Goal: Task Accomplishment & Management: Manage account settings

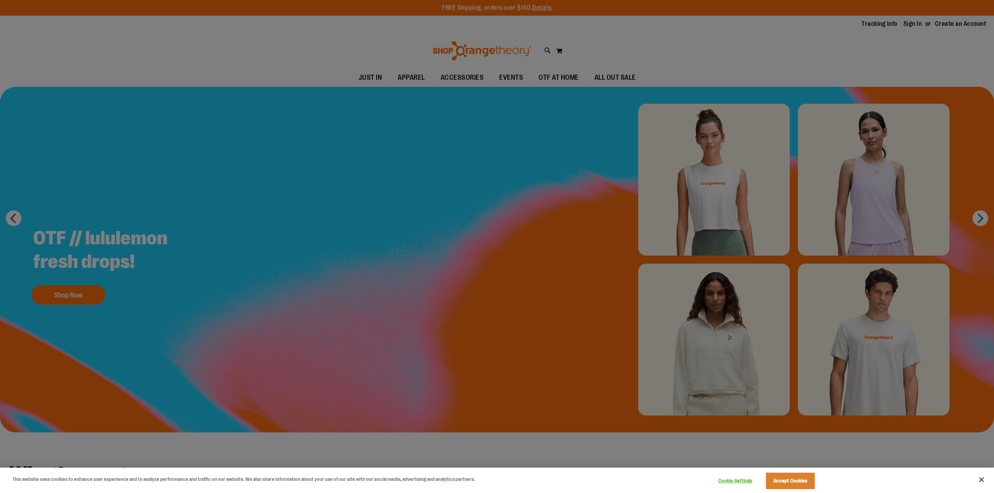
click at [916, 24] on div at bounding box center [497, 246] width 994 height 493
click at [983, 217] on div at bounding box center [497, 246] width 994 height 493
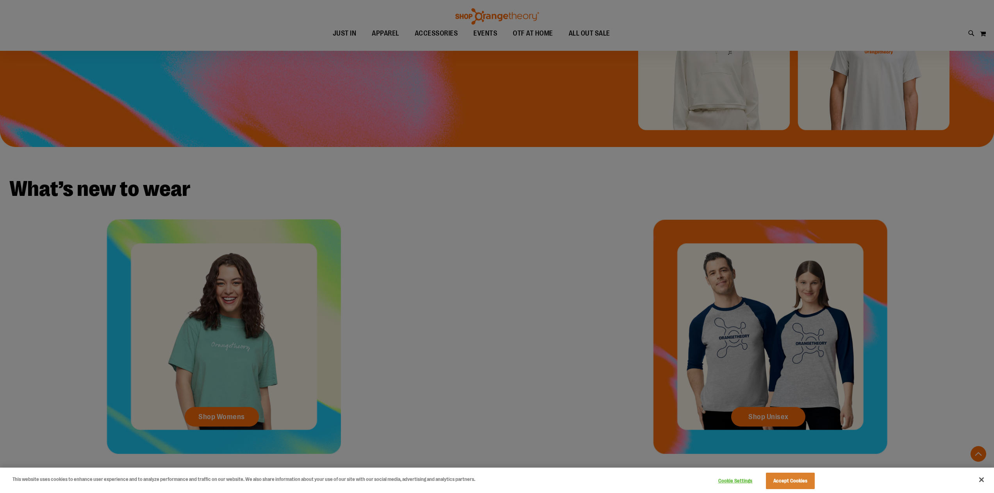
scroll to position [286, 0]
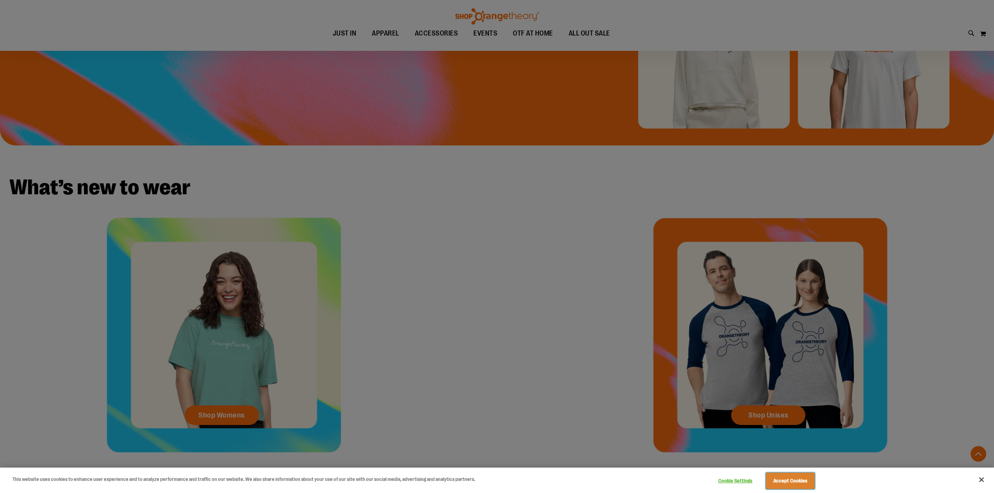
click at [793, 485] on button "Accept Cookies" at bounding box center [790, 480] width 49 height 16
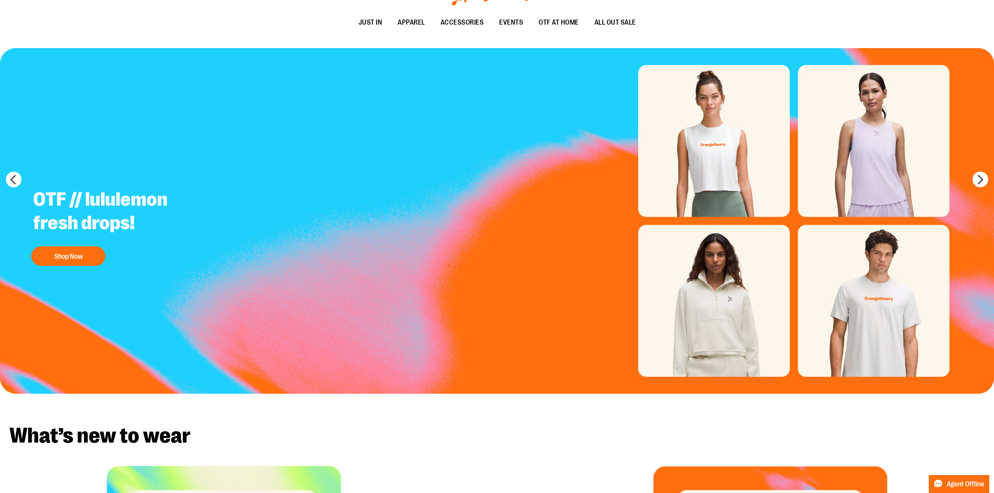
scroll to position [0, 0]
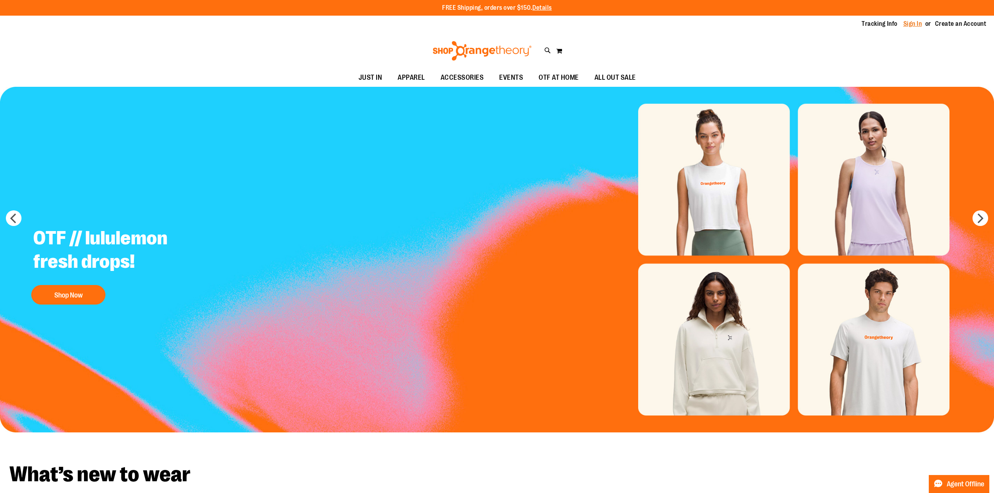
click at [911, 24] on link "Sign In" at bounding box center [913, 24] width 19 height 9
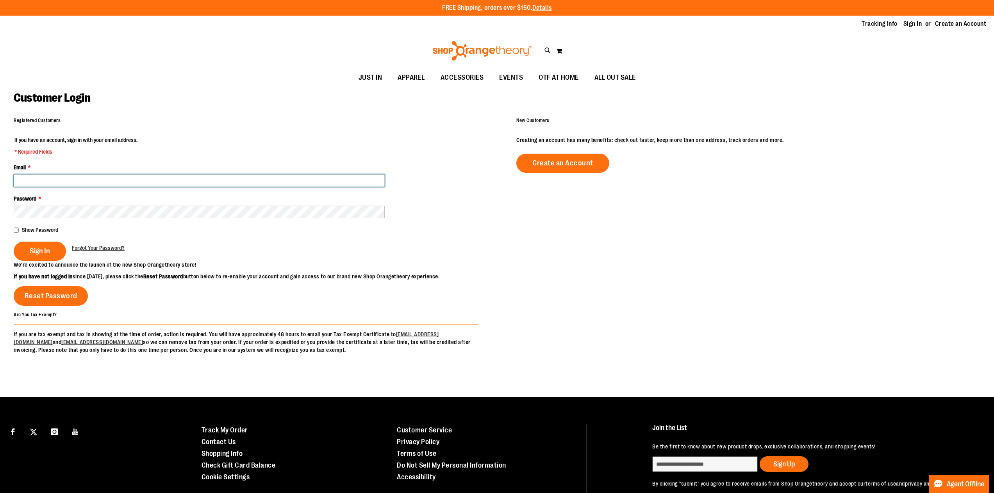
click at [66, 181] on input "Email *" at bounding box center [199, 180] width 371 height 13
type input "**********"
click at [48, 251] on span "Sign In" at bounding box center [40, 251] width 20 height 9
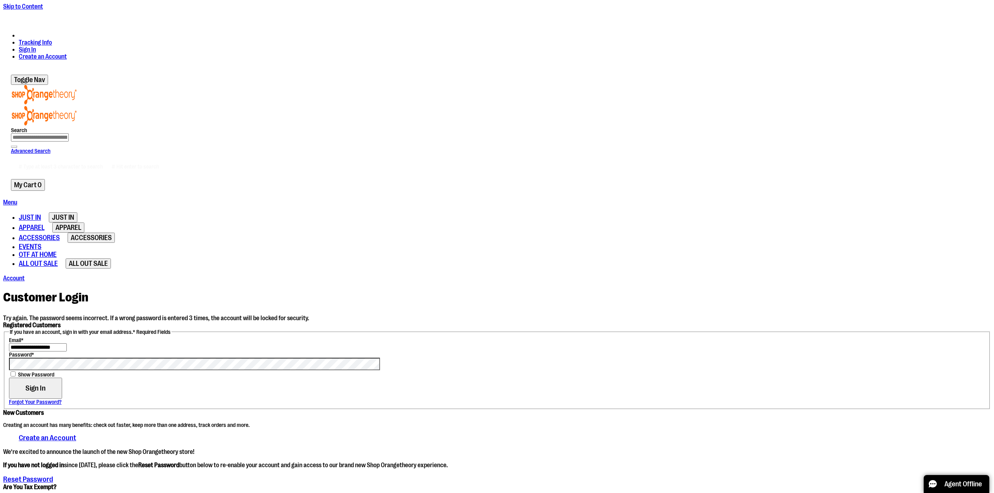
click at [51, 377] on button "Sign In" at bounding box center [35, 387] width 53 height 21
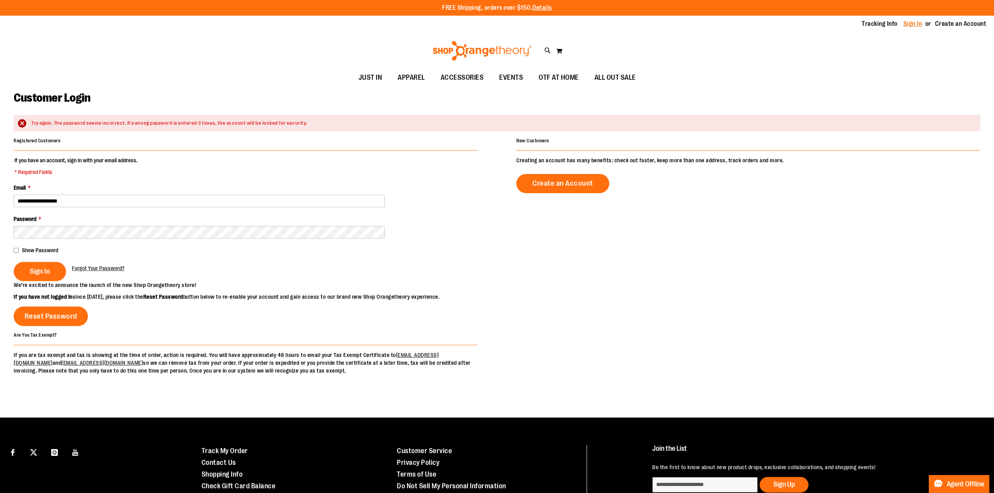
click at [912, 24] on link "Sign In" at bounding box center [913, 24] width 19 height 9
